Goal: Find specific page/section: Find specific page/section

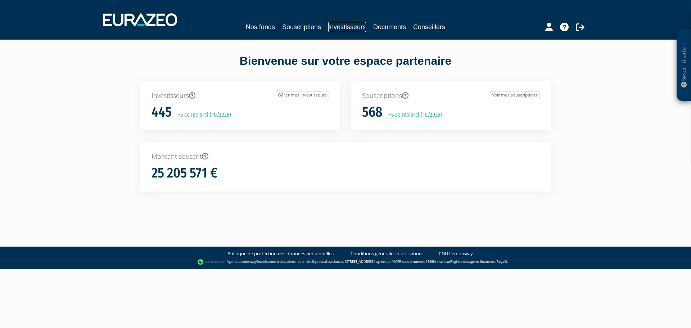
click at [340, 26] on link "Investisseurs" at bounding box center [347, 27] width 38 height 10
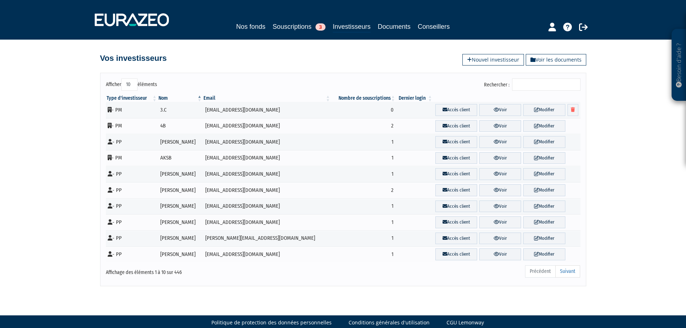
click at [526, 81] on input "Rechercher :" at bounding box center [546, 84] width 68 height 12
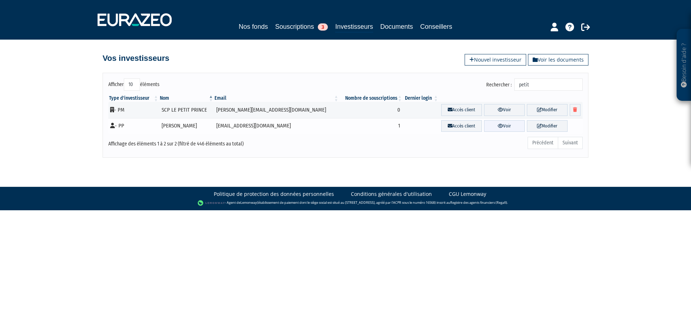
type input "petit"
click at [495, 127] on link "Voir" at bounding box center [504, 126] width 41 height 12
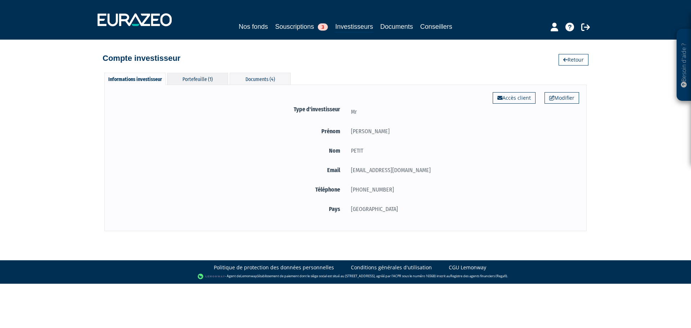
click at [203, 76] on div "Portefeuille (1)" at bounding box center [197, 79] width 61 height 12
